Goal: Navigation & Orientation: Find specific page/section

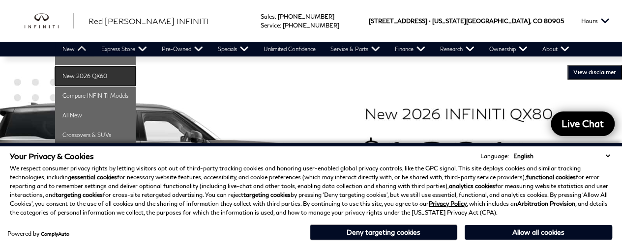
click at [74, 76] on link "New 2026 QX60" at bounding box center [95, 76] width 81 height 20
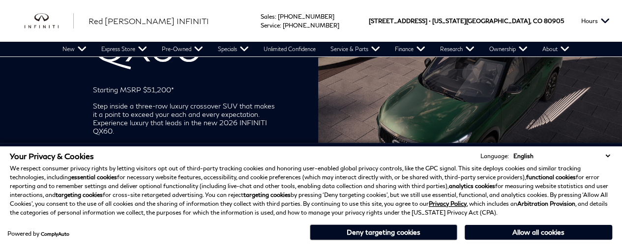
scroll to position [98, 0]
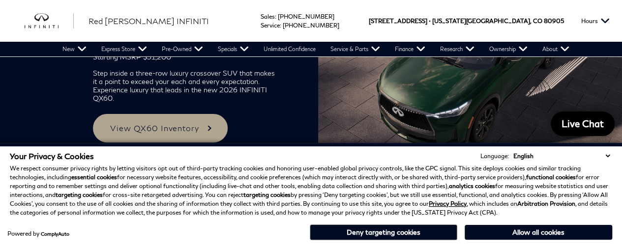
click at [416, 236] on button "Deny targeting cookies" at bounding box center [384, 233] width 148 height 16
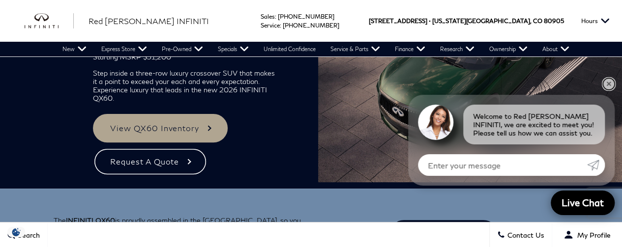
click at [607, 85] on link "✕" at bounding box center [609, 84] width 12 height 12
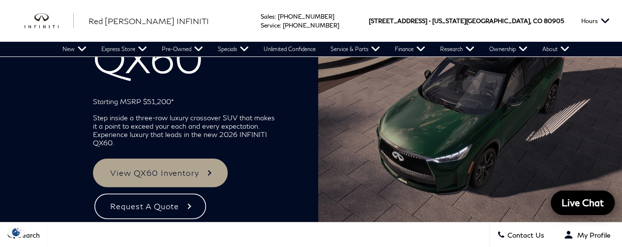
scroll to position [0, 0]
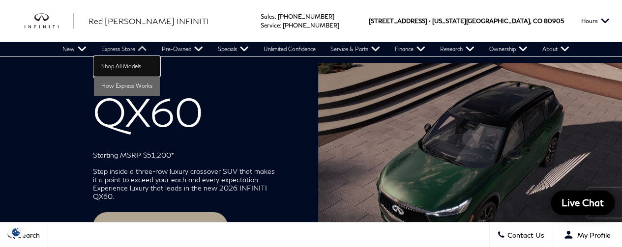
click at [115, 65] on link "Shop All Models" at bounding box center [127, 67] width 66 height 20
